Goal: Check status: Check status

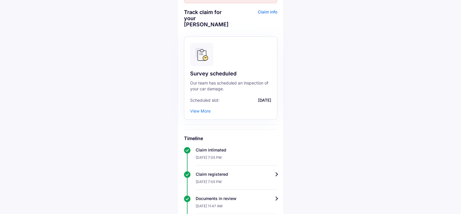
scroll to position [49, 0]
click at [206, 111] on div "View More" at bounding box center [200, 111] width 20 height 5
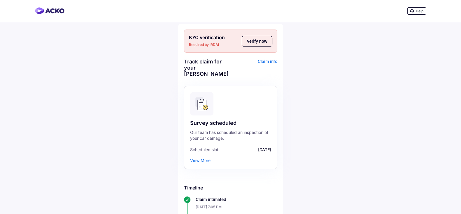
click at [270, 60] on div "Claim info" at bounding box center [254, 69] width 45 height 23
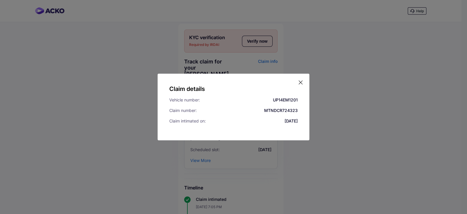
click at [301, 83] on icon at bounding box center [301, 82] width 6 height 6
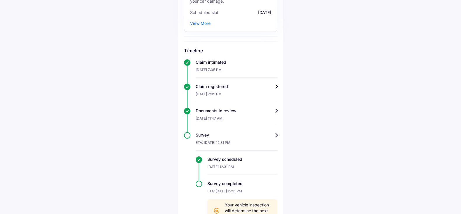
scroll to position [136, 0]
click at [245, 137] on div "Survey" at bounding box center [237, 136] width 82 height 6
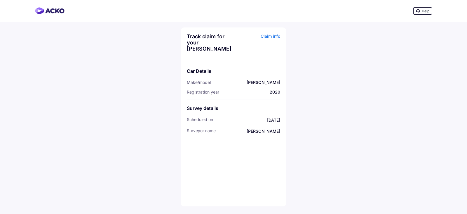
drag, startPoint x: 186, startPoint y: 131, endPoint x: 282, endPoint y: 130, distance: 96.3
click at [282, 130] on div "Track claim for your Maruti Celerio Claim info Car Details Make/model Maruti Ce…" at bounding box center [233, 116] width 105 height 179
copy div "surveyor Name [PERSON_NAME]"
